Goal: Check status: Check status

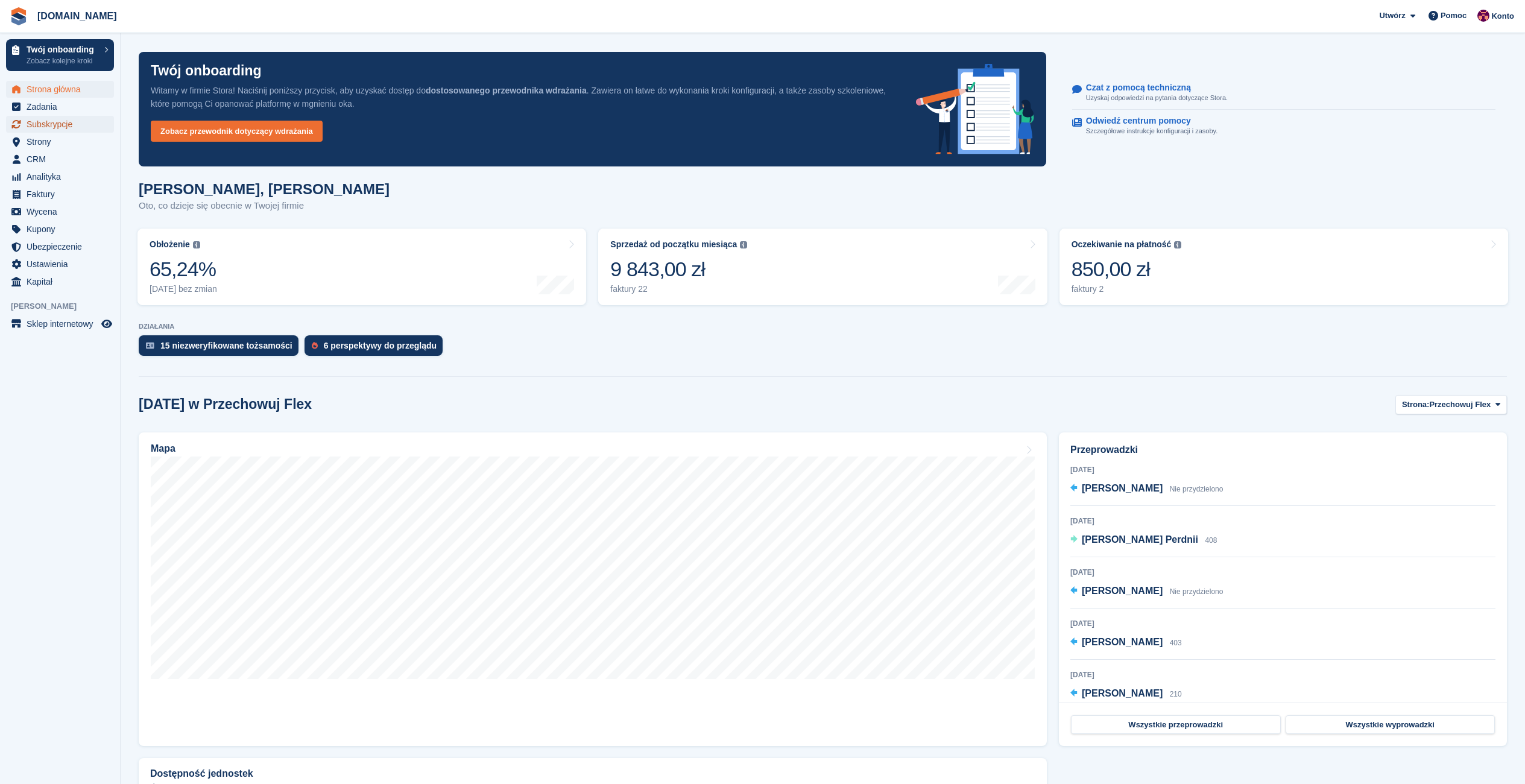
click at [44, 125] on span "Subskrypcje" at bounding box center [63, 123] width 72 height 17
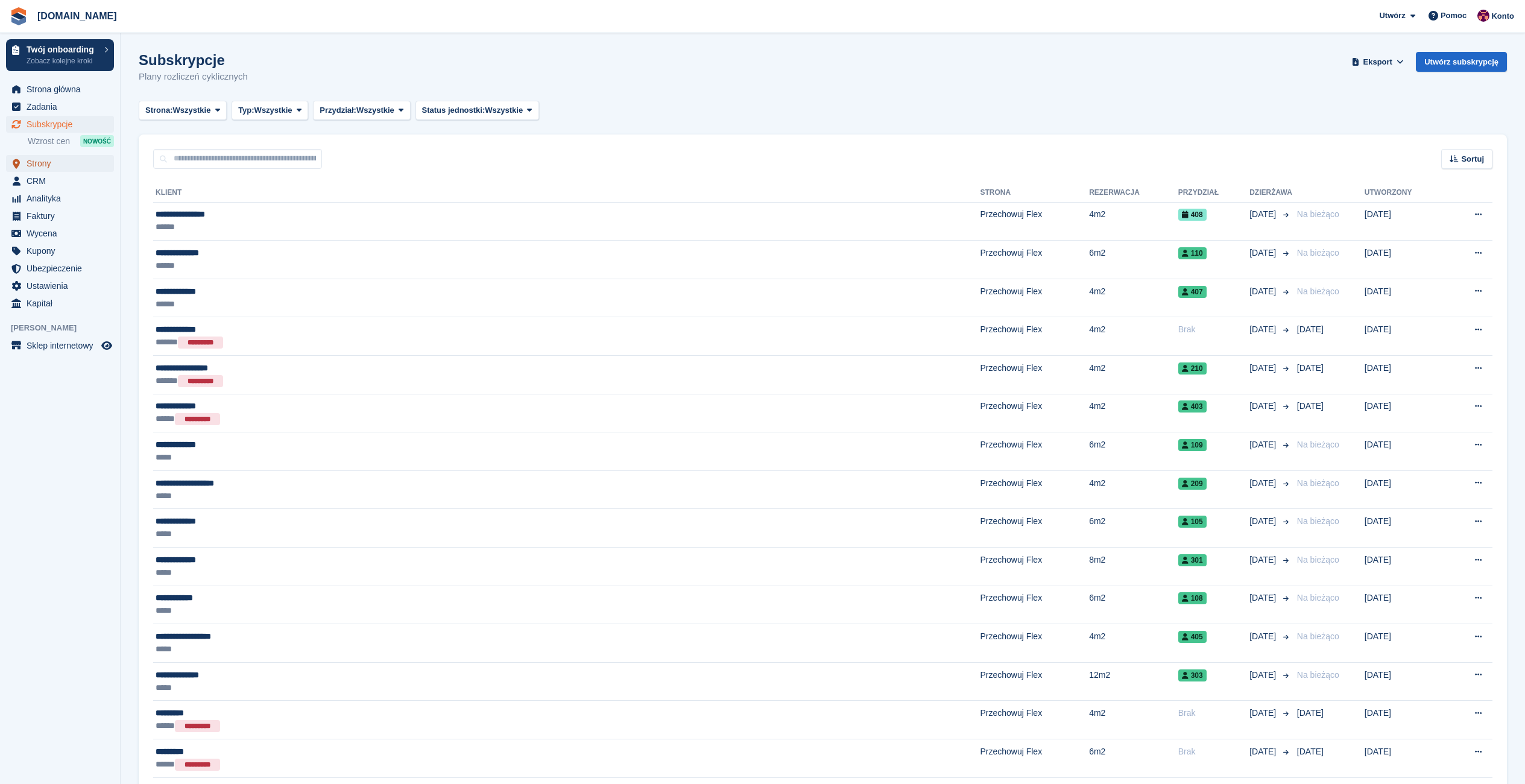
click at [45, 164] on span "Strony" at bounding box center [63, 163] width 72 height 17
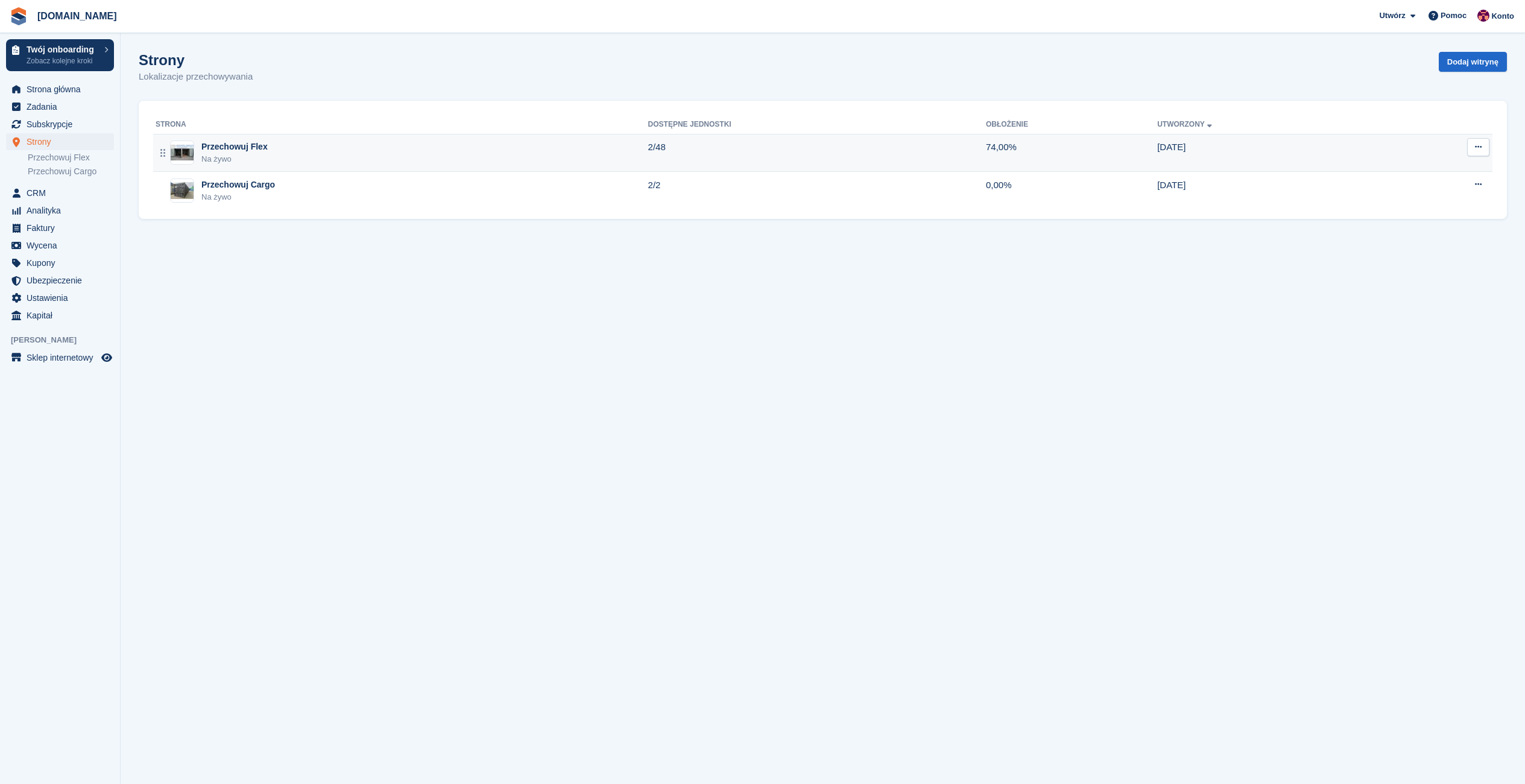
click at [217, 155] on div "Na żywo" at bounding box center [235, 159] width 66 height 12
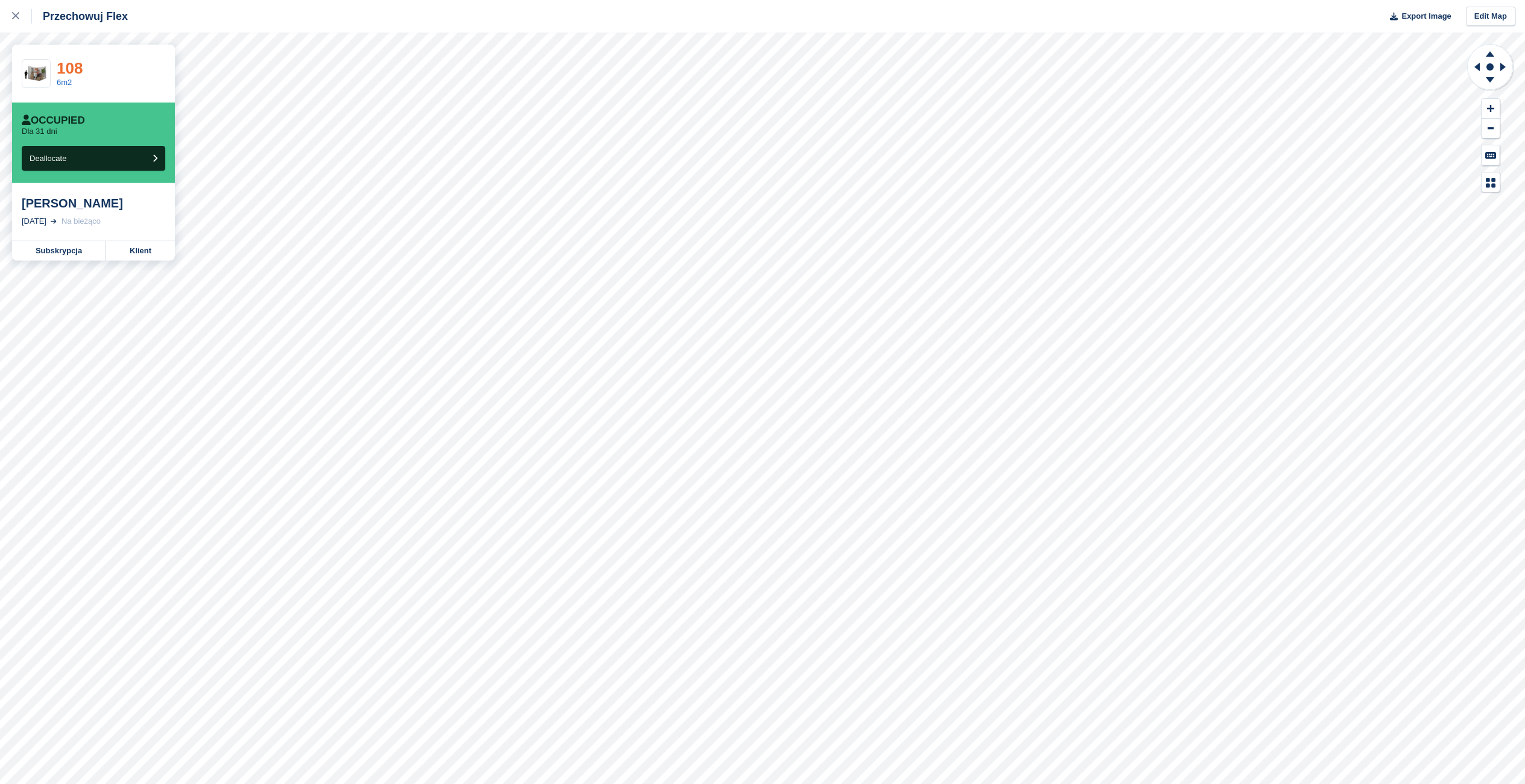
click at [68, 68] on link "108" at bounding box center [70, 68] width 26 height 18
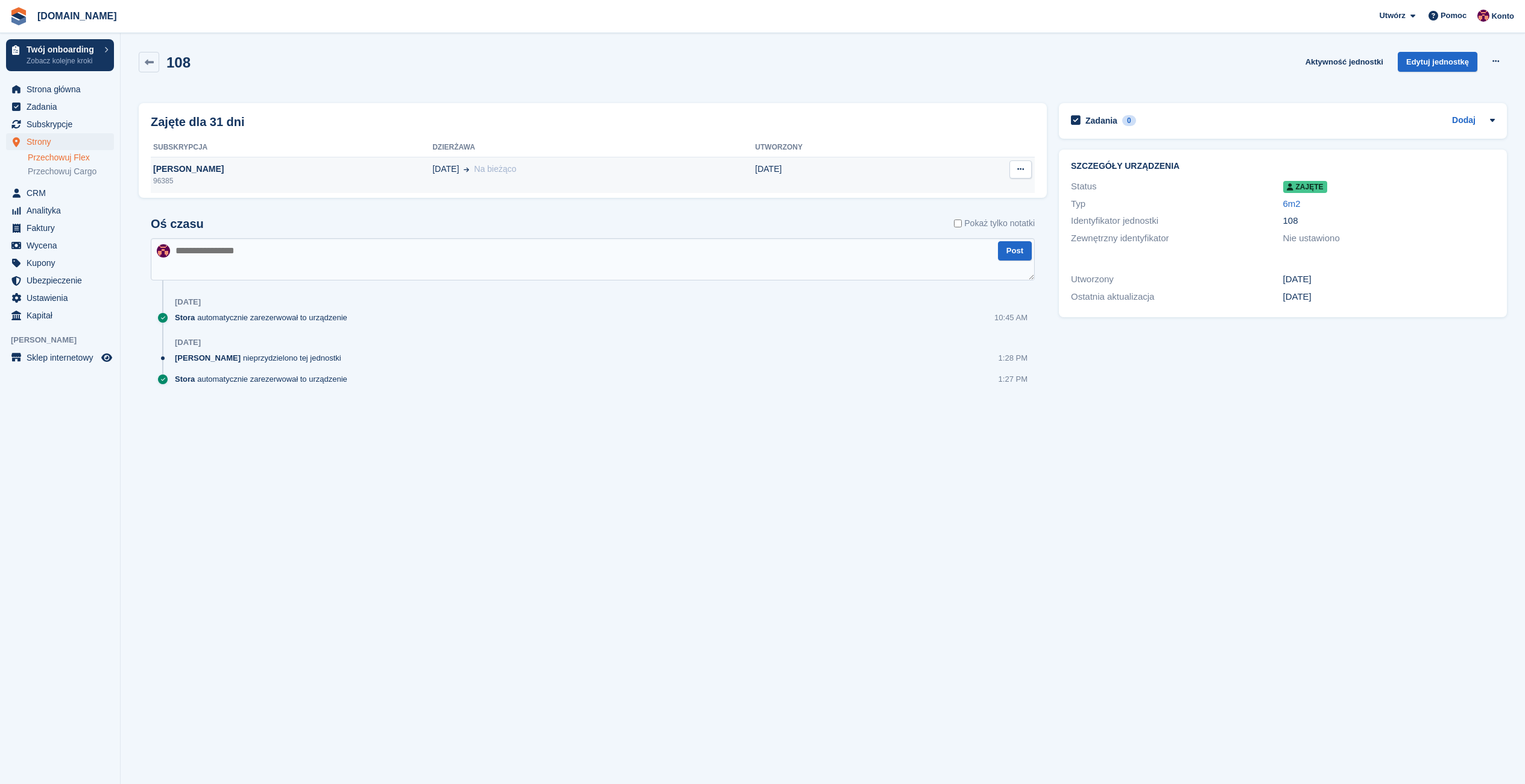
click at [248, 180] on div "96385" at bounding box center [291, 181] width 282 height 11
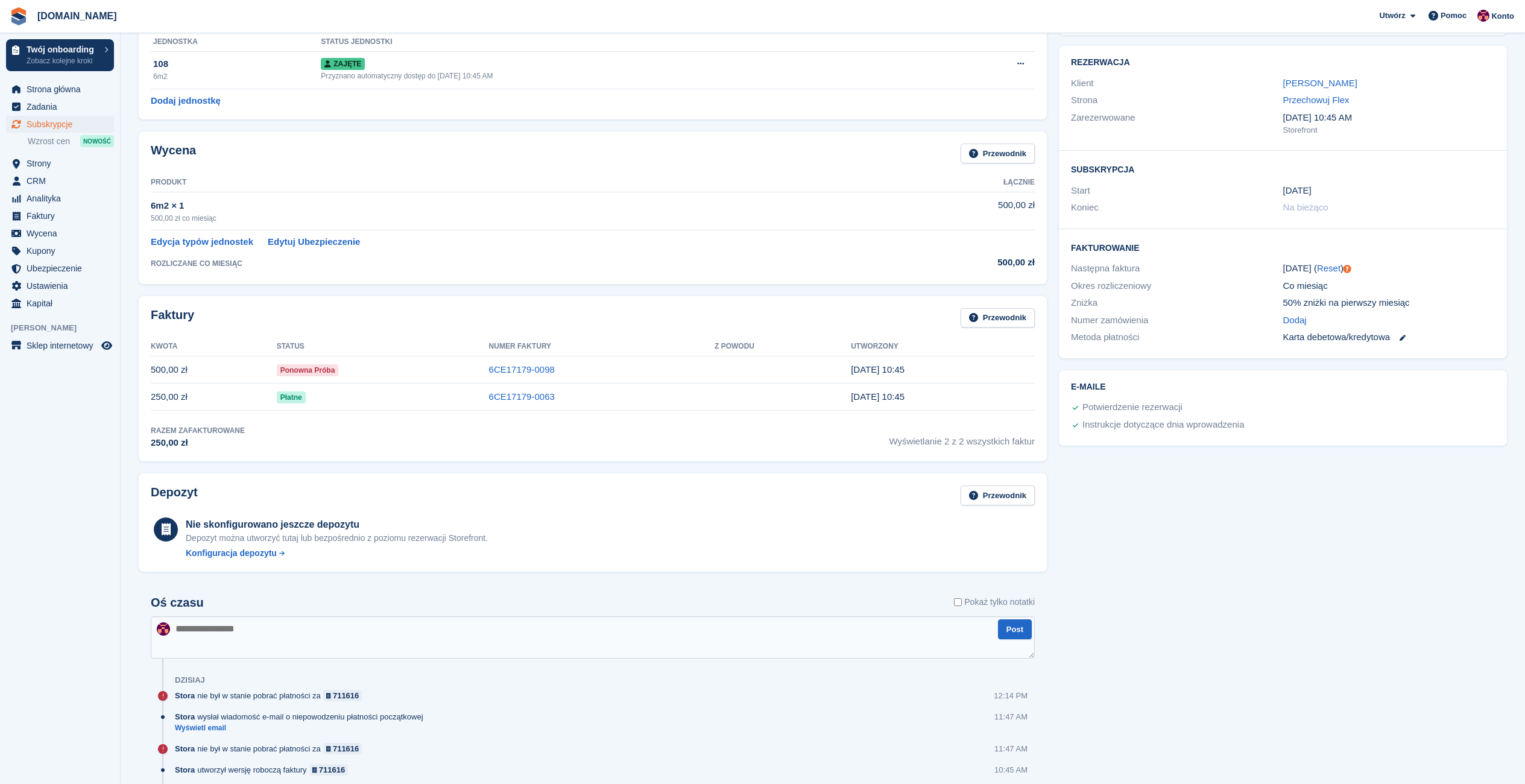
scroll to position [241, 0]
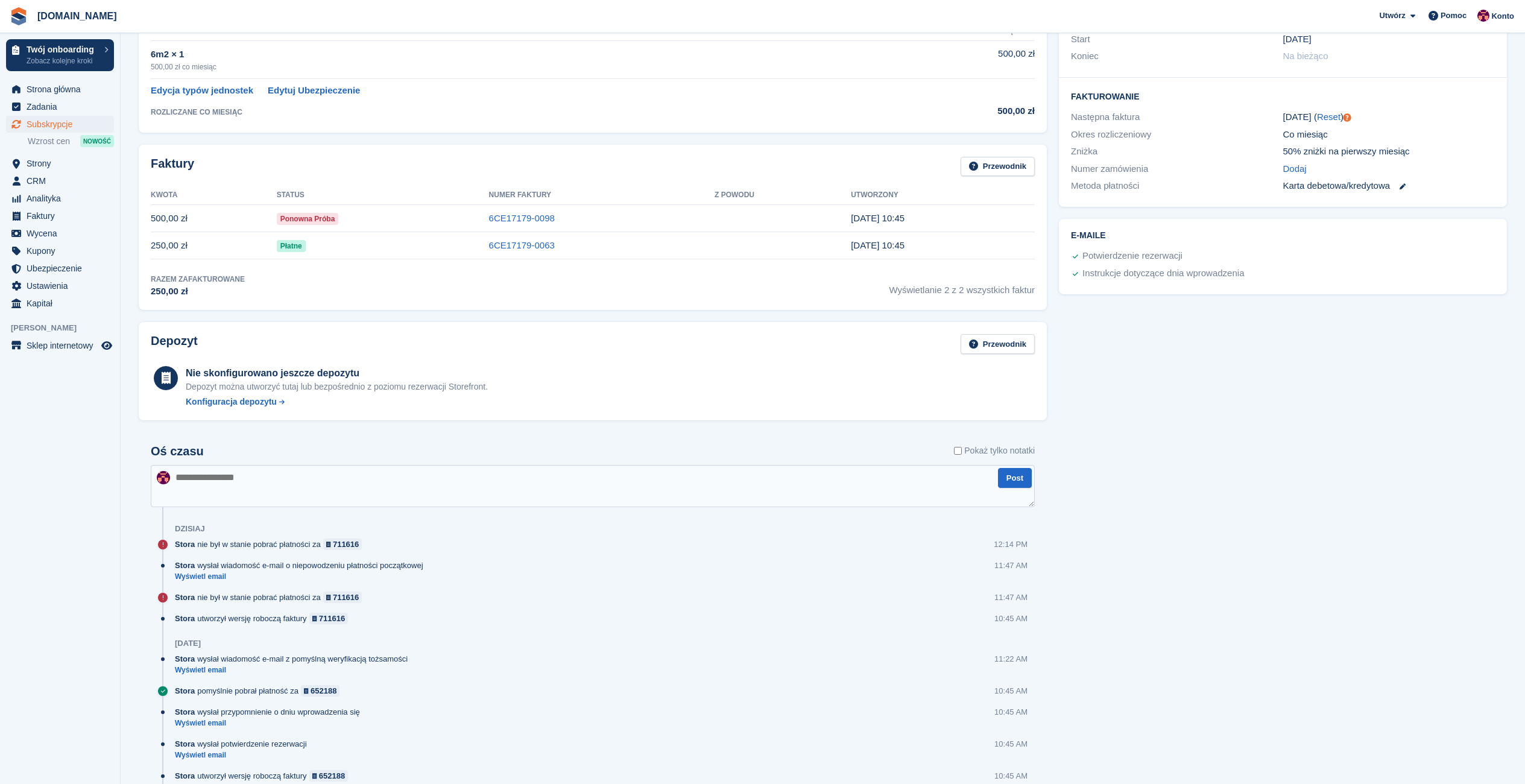
drag, startPoint x: 275, startPoint y: 568, endPoint x: 422, endPoint y: 567, distance: 147.0
click at [422, 567] on div "Stora wysłał wiadomość e-mail o niepowodzeniu płatności początkowej" at bounding box center [302, 565] width 255 height 11
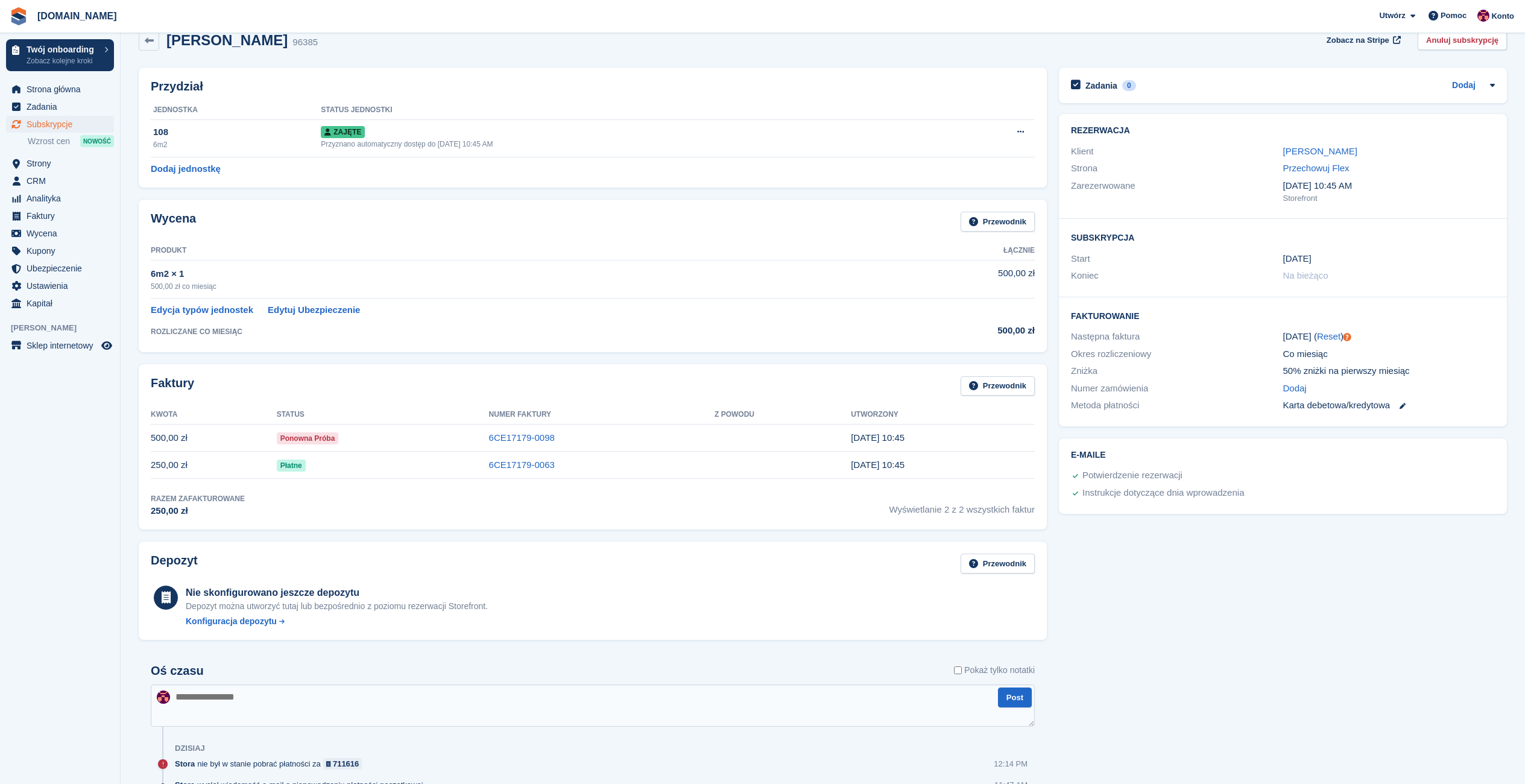
scroll to position [0, 0]
